Goal: Information Seeking & Learning: Learn about a topic

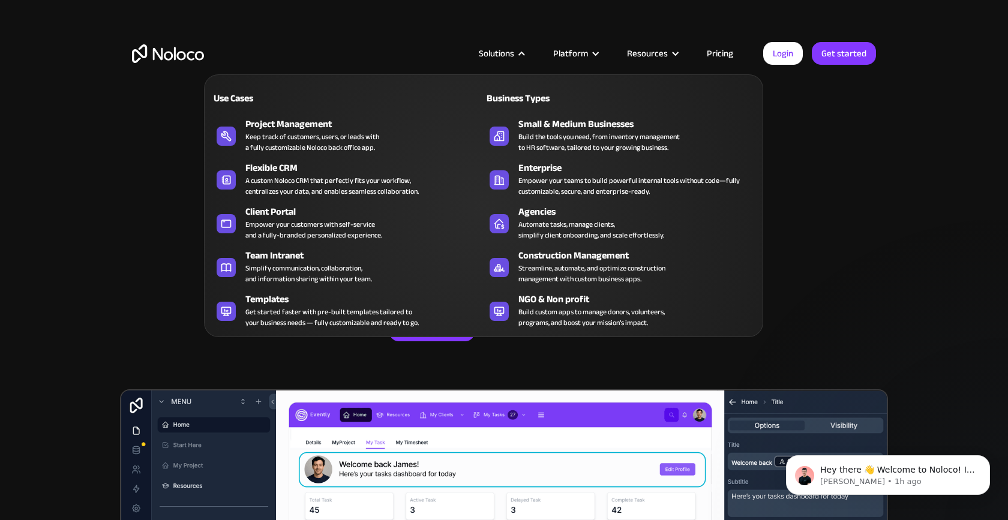
click at [521, 56] on div at bounding box center [521, 53] width 9 height 9
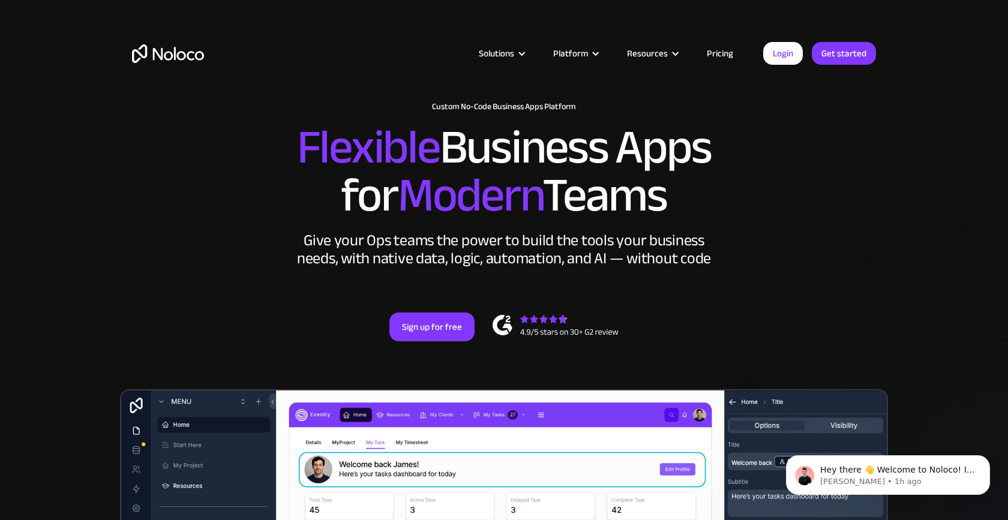
click at [521, 56] on div at bounding box center [521, 53] width 9 height 9
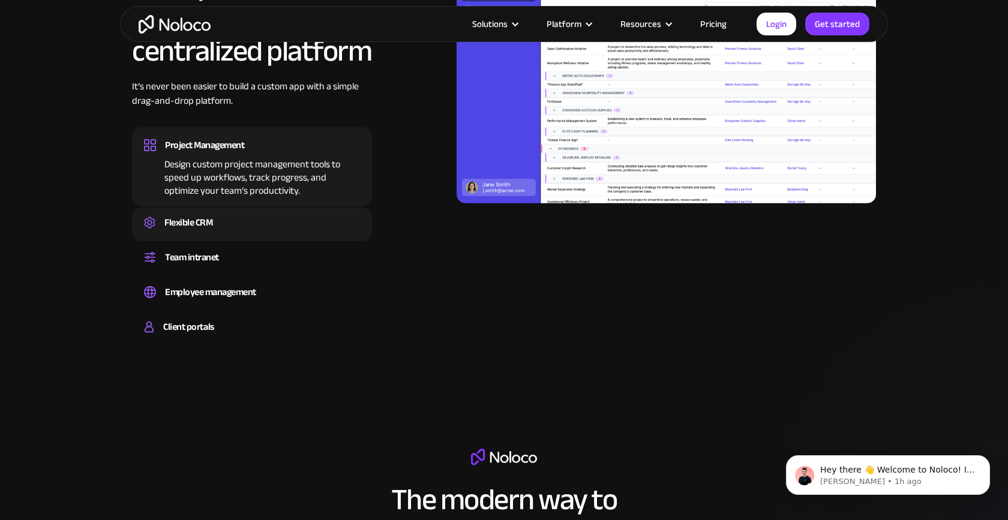
scroll to position [1225, 0]
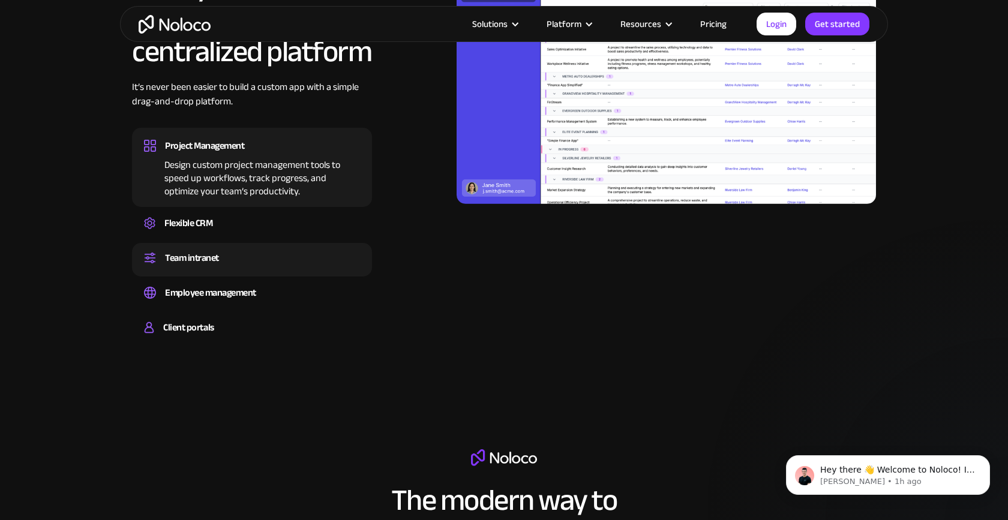
click at [208, 252] on div "Team intranet" at bounding box center [192, 258] width 54 height 18
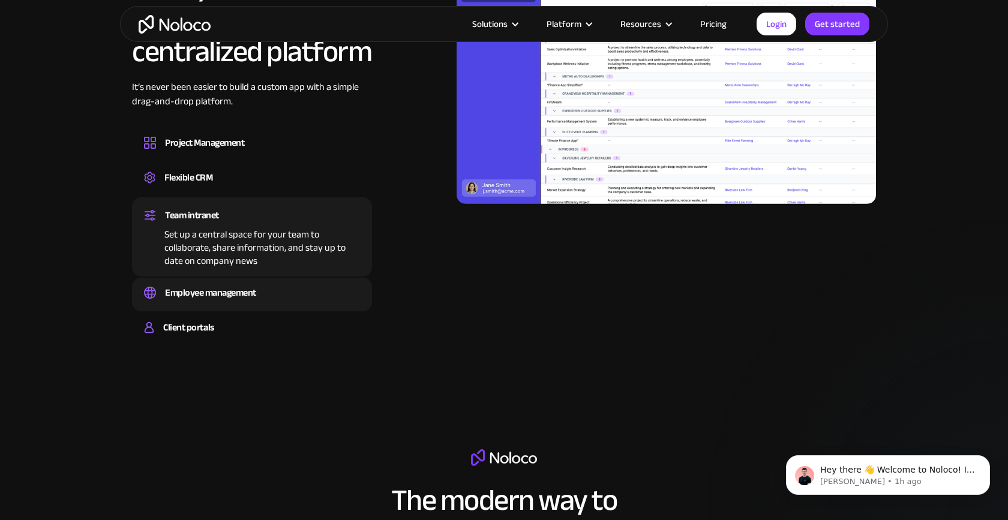
click at [234, 287] on div "Employee management" at bounding box center [210, 293] width 91 height 18
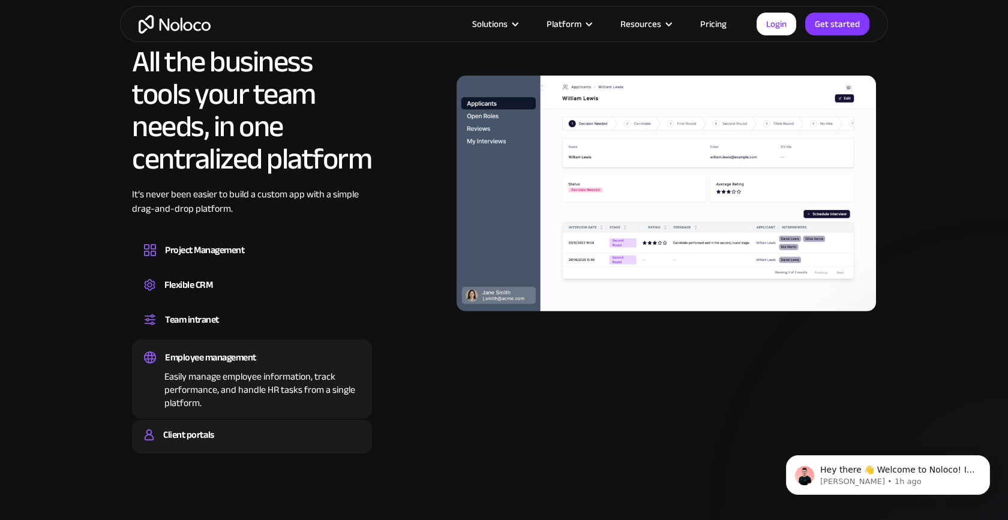
scroll to position [1092, 0]
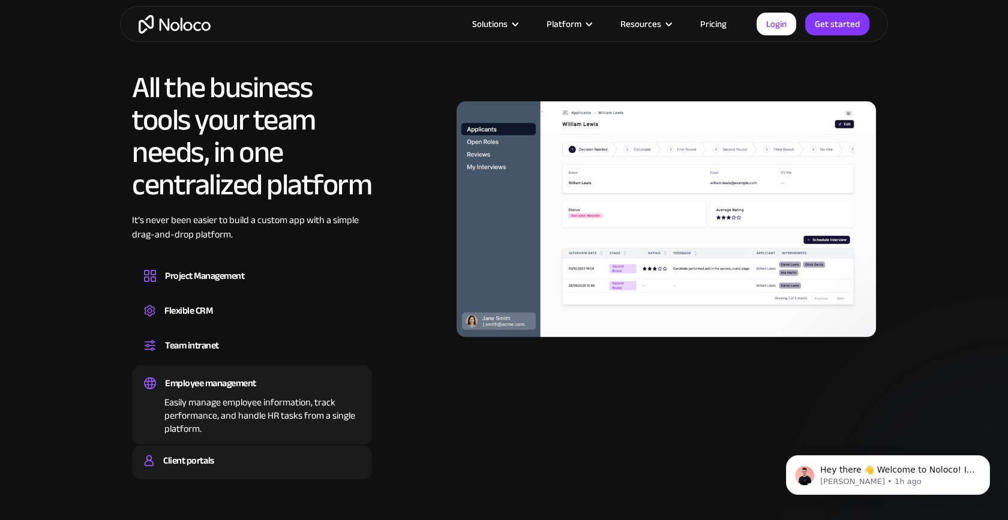
click at [192, 460] on div "Client portals" at bounding box center [188, 461] width 50 height 18
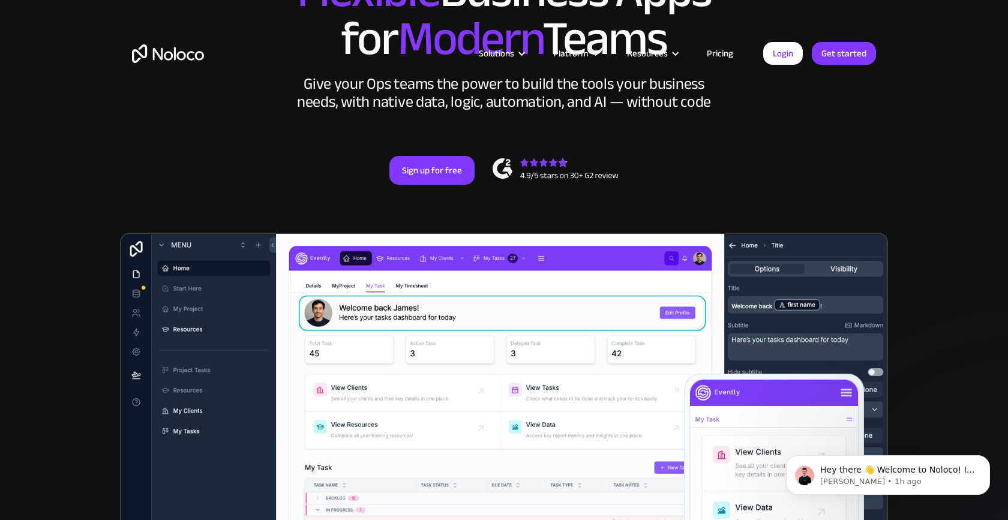
scroll to position [0, 0]
